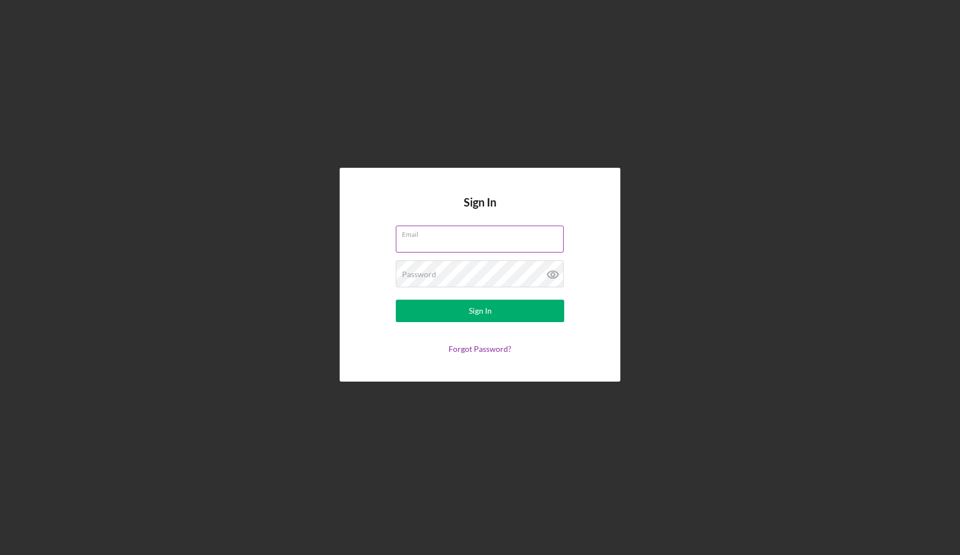
type input "[EMAIL_ADDRESS][DOMAIN_NAME]"
click at [480, 311] on button "Sign In" at bounding box center [480, 311] width 168 height 22
